Goal: Transaction & Acquisition: Purchase product/service

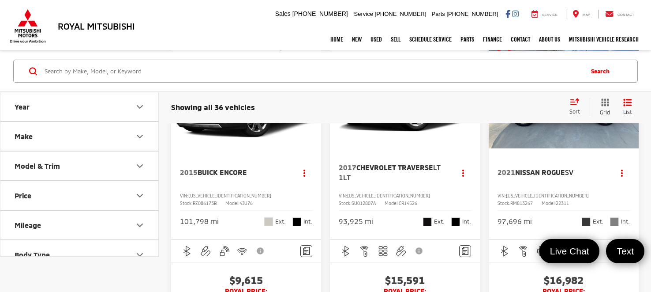
scroll to position [889, 0]
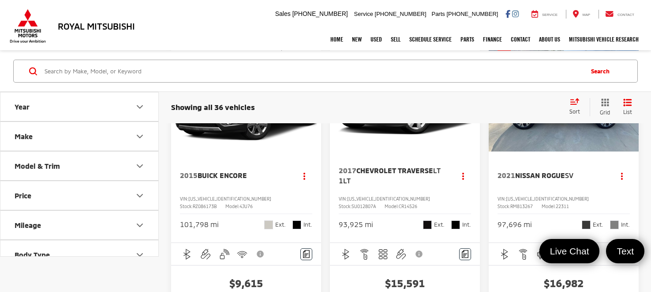
click at [265, 152] on img "2015 Buick Encore Base 0" at bounding box center [246, 94] width 151 height 113
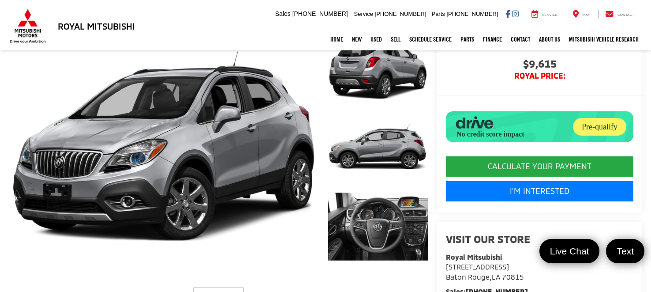
scroll to position [98, 0]
